Goal: Check status: Check status

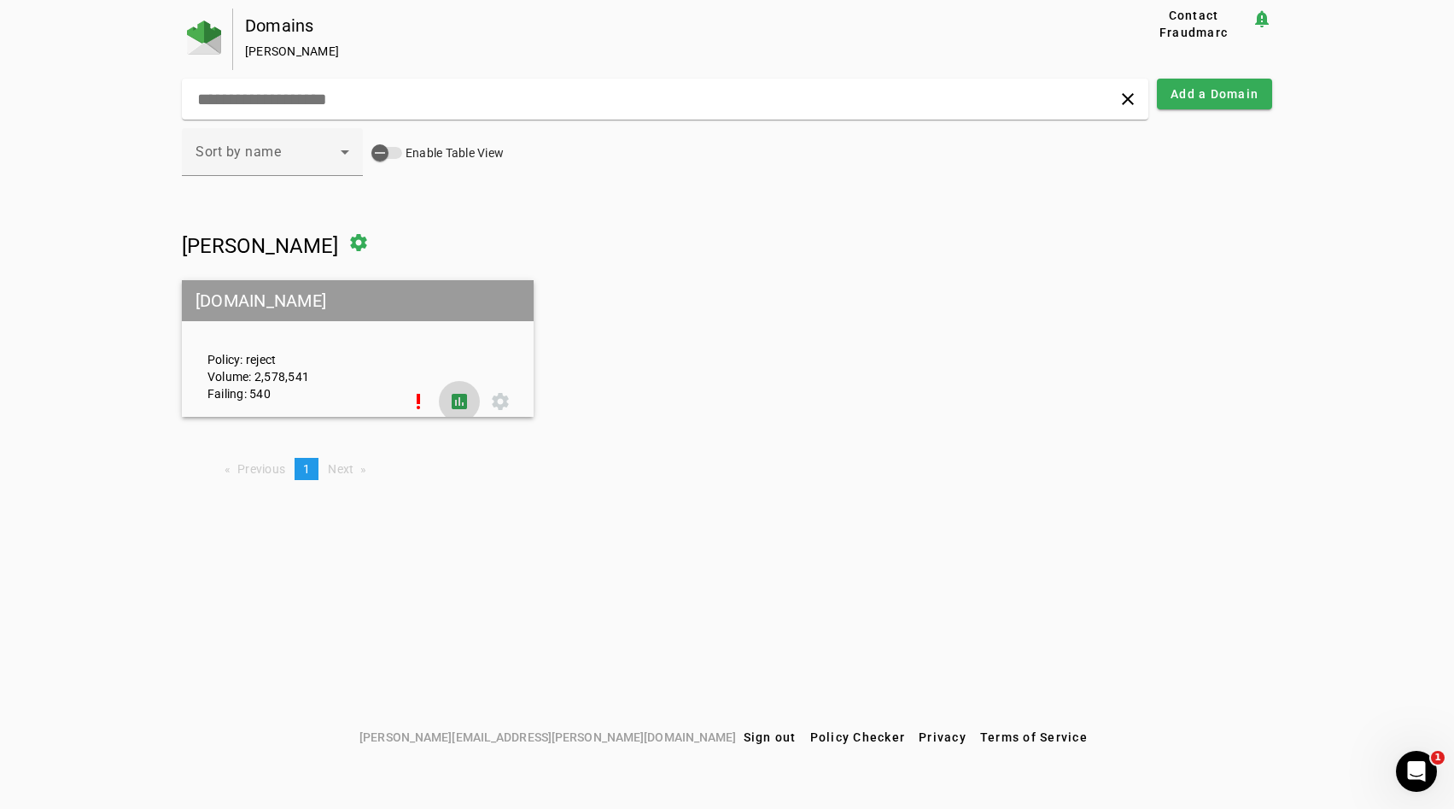
click at [450, 400] on span at bounding box center [459, 401] width 41 height 41
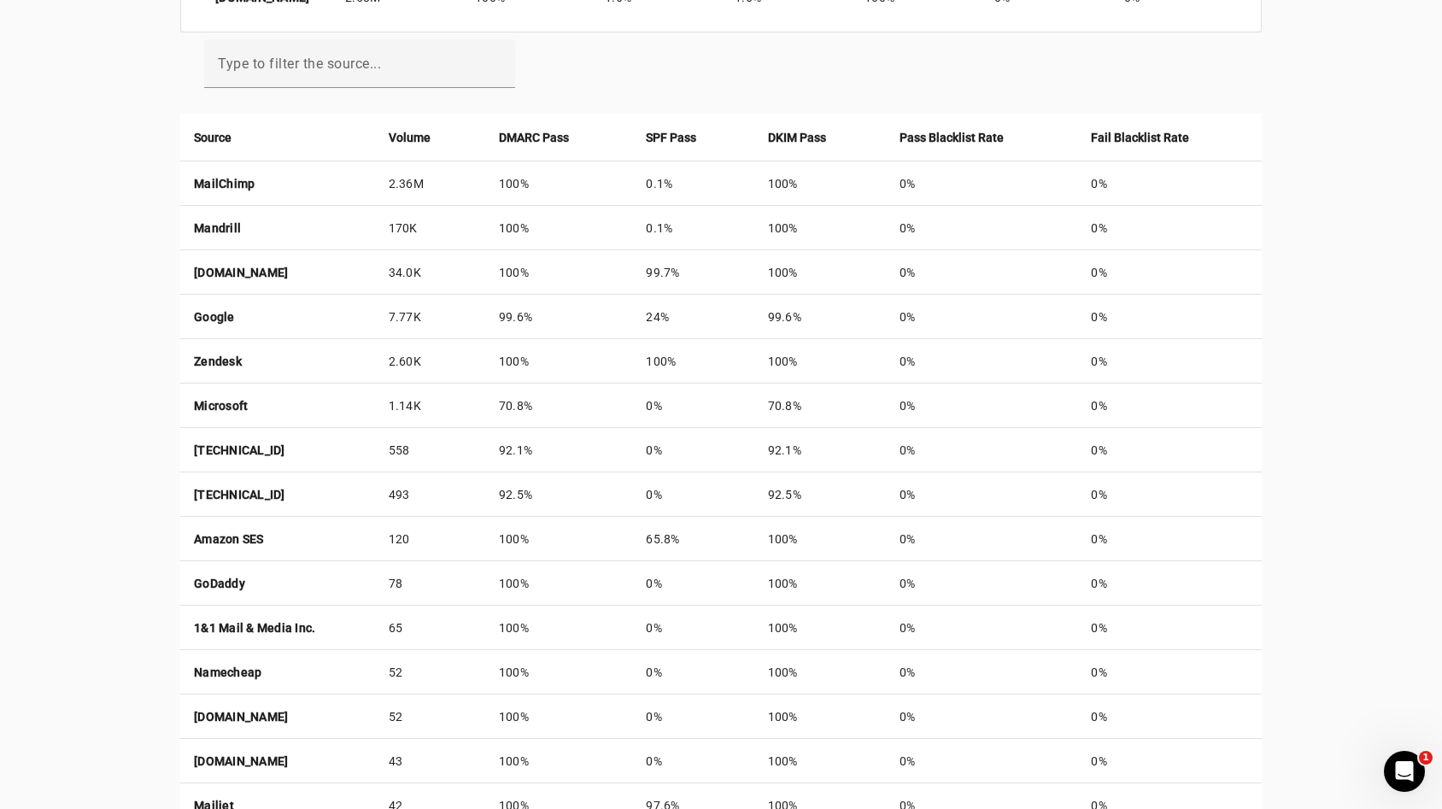
scroll to position [571, 0]
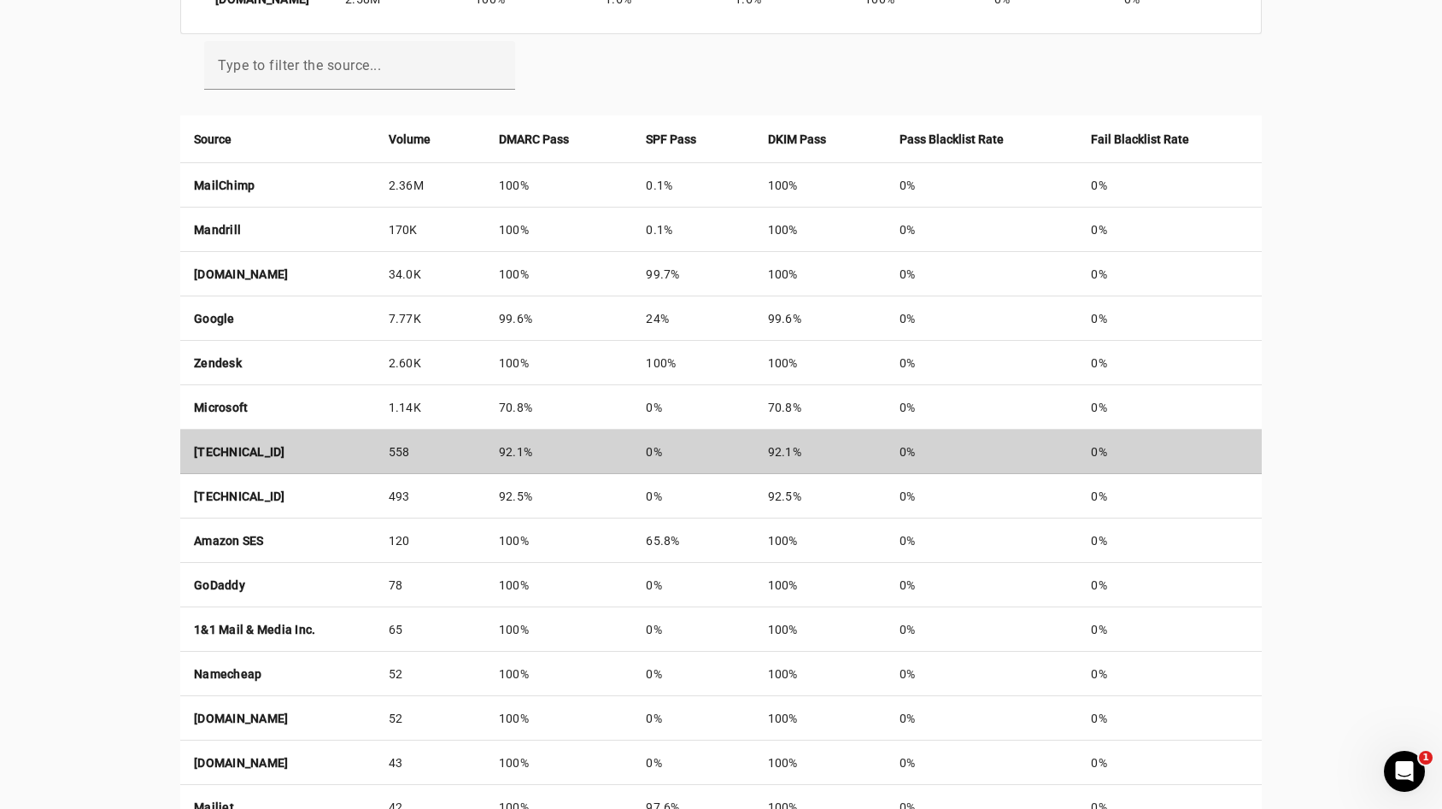
click at [485, 438] on td "558" at bounding box center [430, 452] width 110 height 44
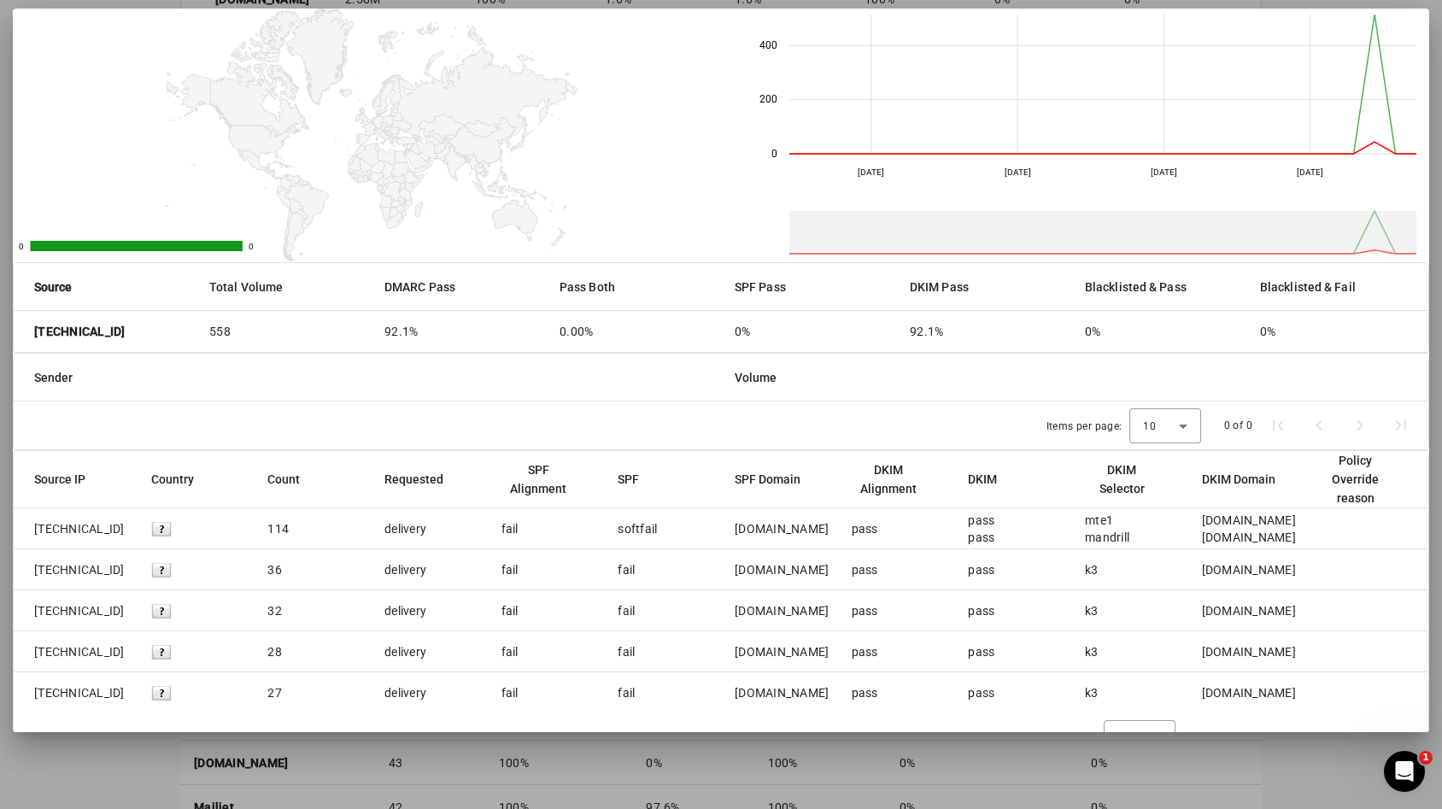
scroll to position [94, 0]
